Goal: Navigation & Orientation: Find specific page/section

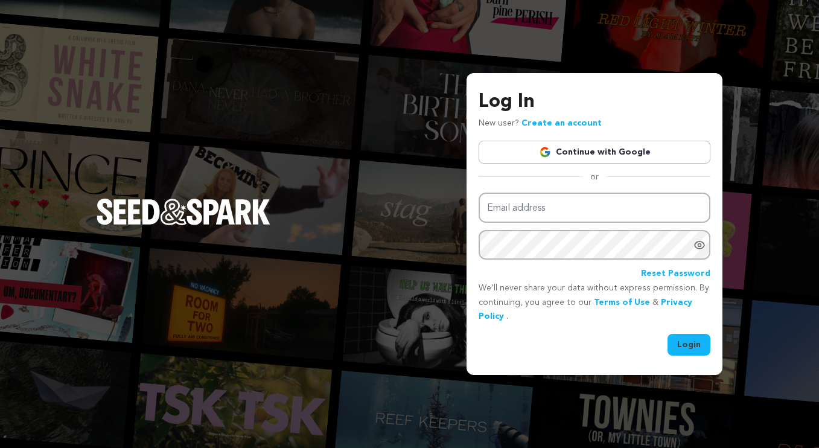
click at [562, 150] on link "Continue with Google" at bounding box center [595, 152] width 232 height 23
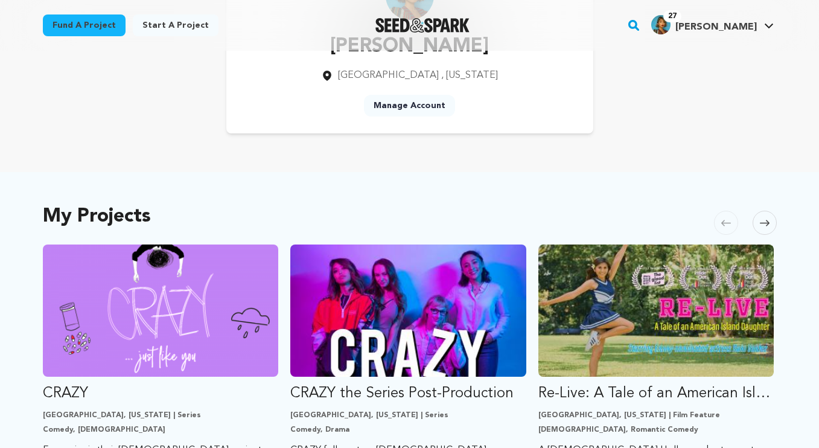
scroll to position [49, 0]
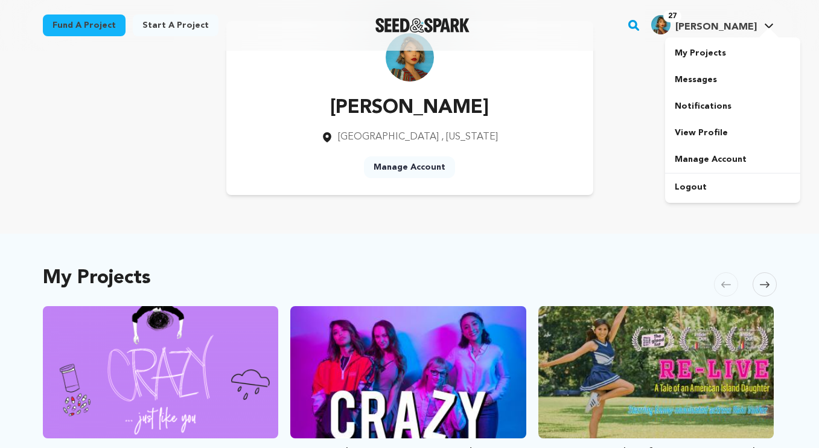
click at [671, 28] on img "Rachel L.'s Profile" at bounding box center [660, 24] width 19 height 19
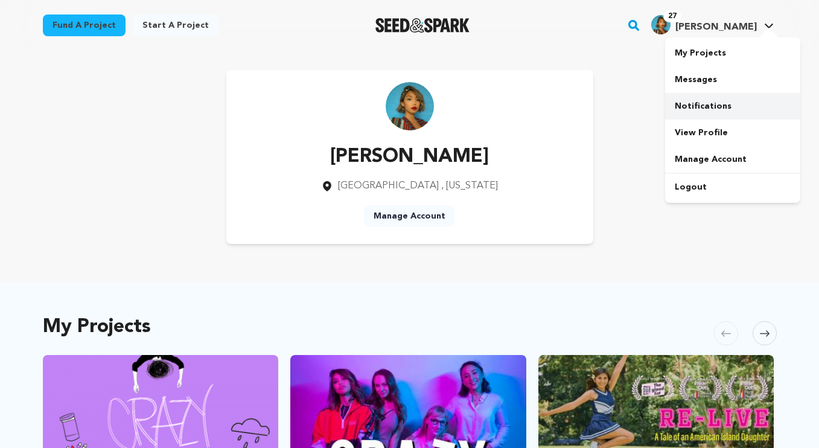
click at [711, 102] on link "Notifications" at bounding box center [732, 106] width 135 height 27
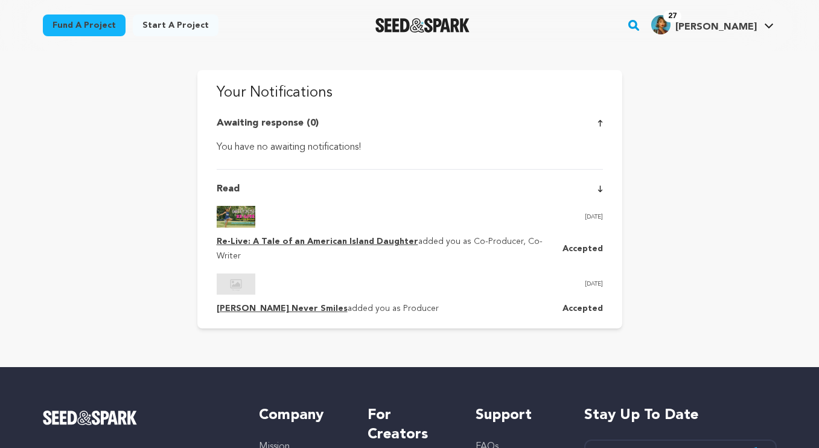
click at [275, 304] on link "[PERSON_NAME] Never Smiles" at bounding box center [282, 308] width 131 height 8
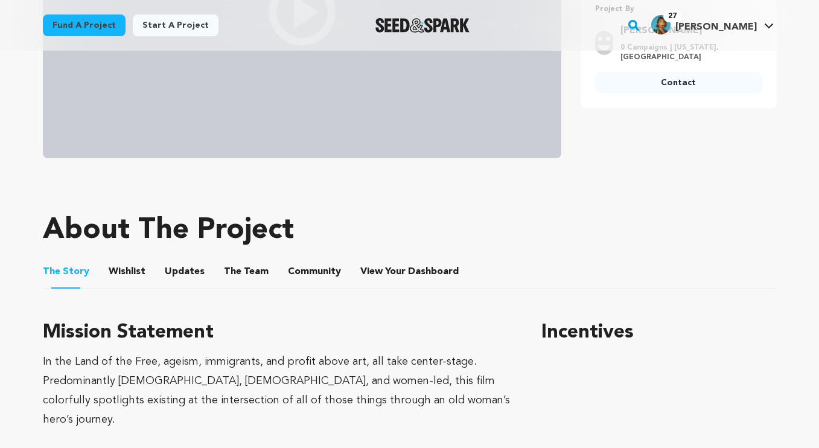
scroll to position [367, 0]
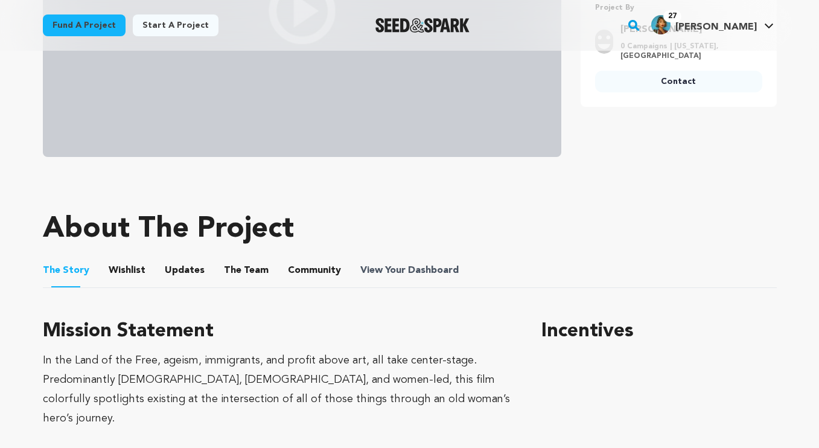
click at [440, 267] on span "Dashboard" at bounding box center [433, 270] width 51 height 14
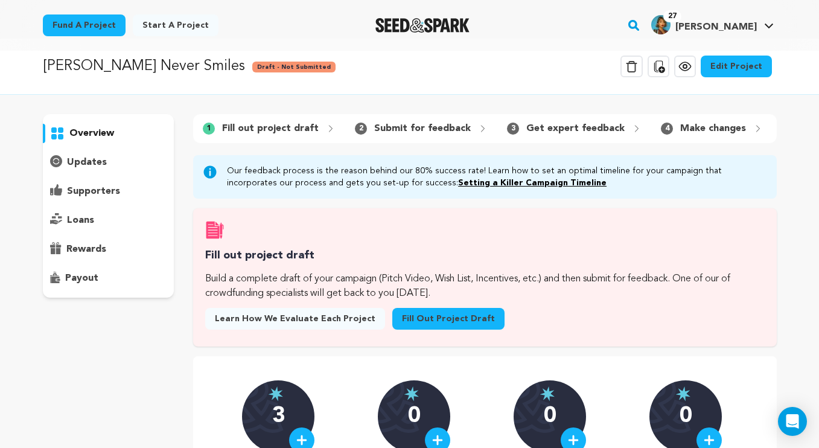
scroll to position [17, 0]
